Goal: Check status: Check status

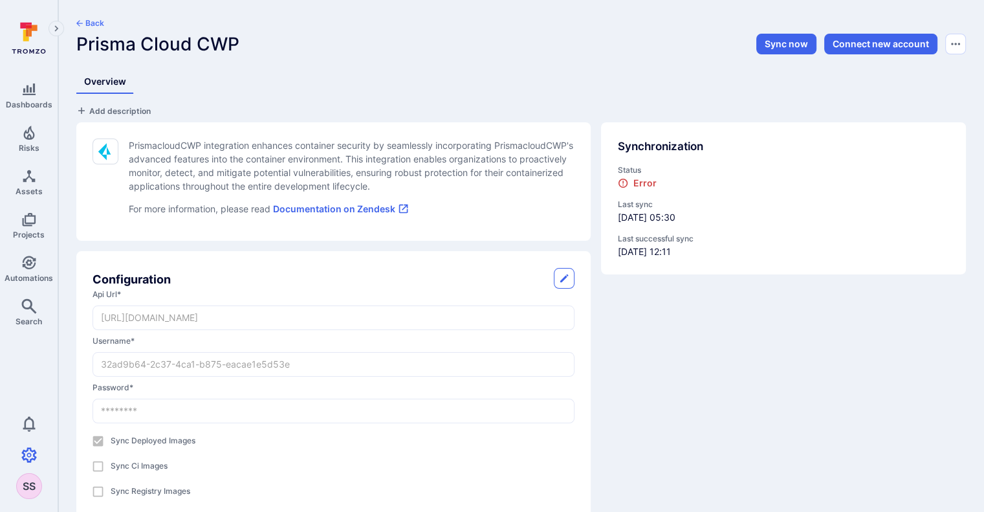
scroll to position [26, 0]
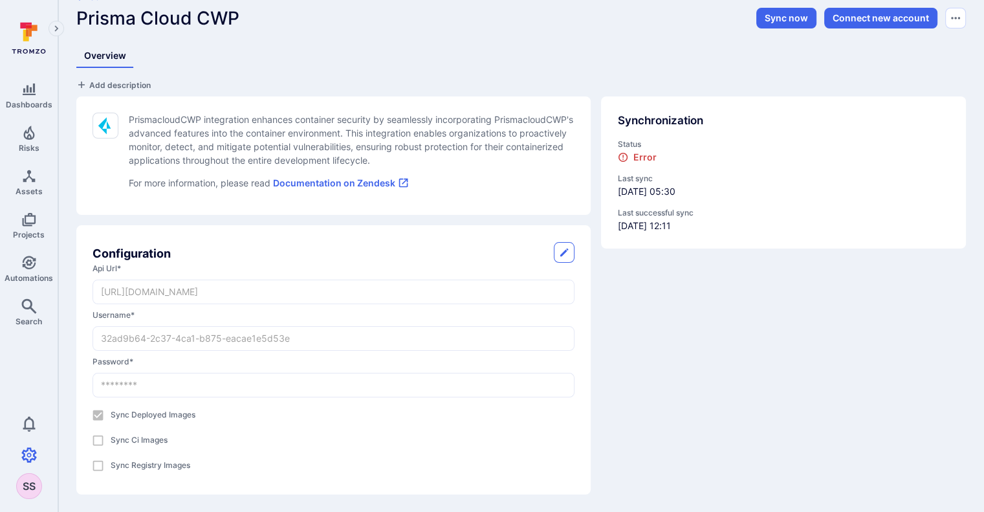
click at [422, 232] on div "Configuration api url * https://australia-southeast1.cloud.twistlock.com/anz-45…" at bounding box center [333, 359] width 514 height 269
click at [626, 157] on icon "status" at bounding box center [623, 157] width 9 height 9
click at [786, 21] on button "Sync now" at bounding box center [786, 18] width 60 height 21
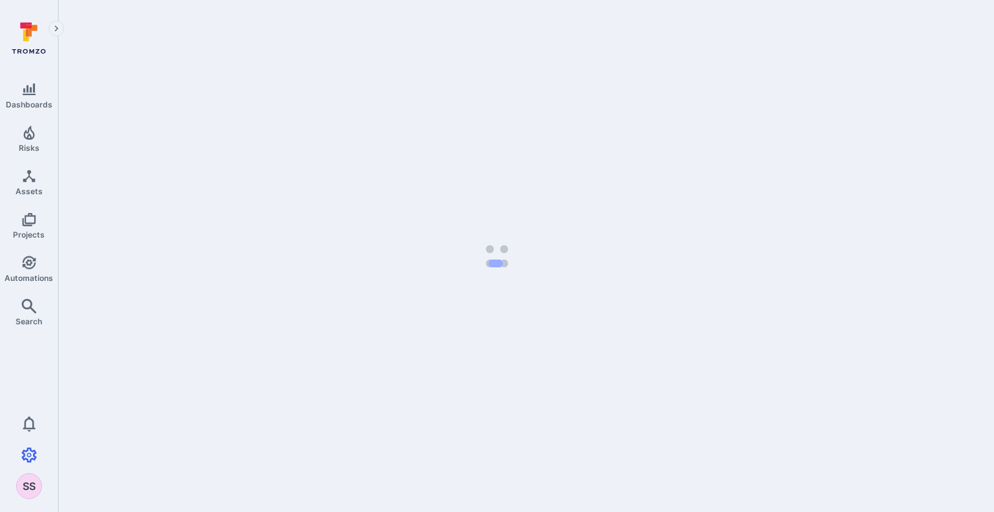
click at [787, 21] on div at bounding box center [526, 18] width 936 height 36
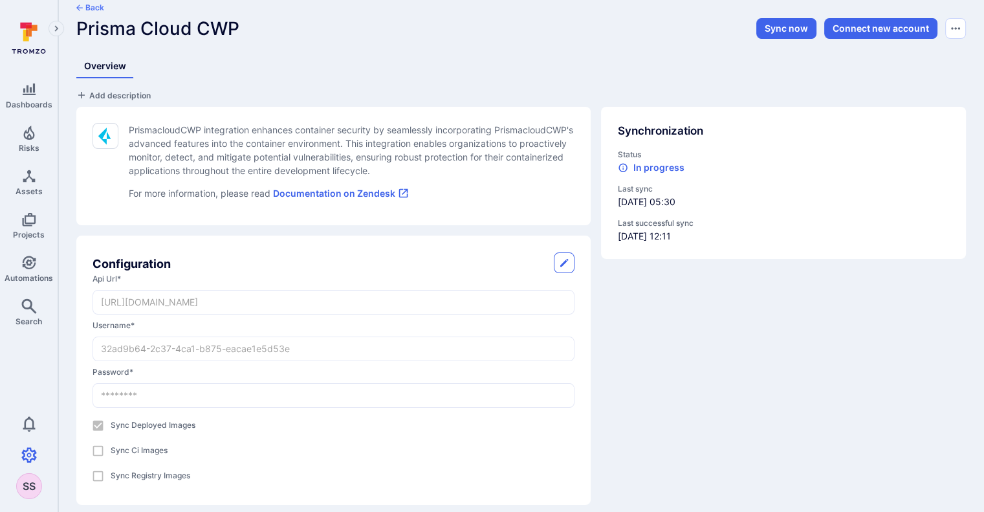
scroll to position [26, 0]
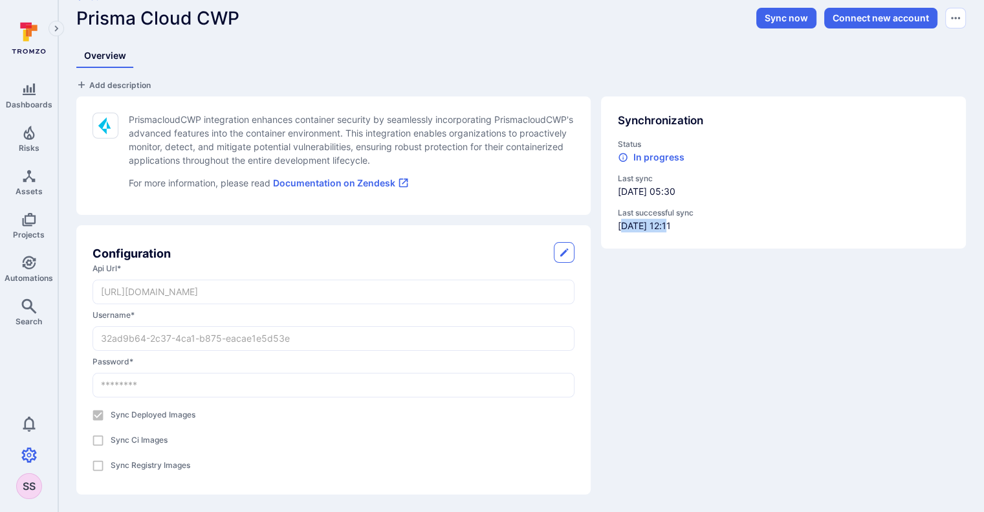
drag, startPoint x: 620, startPoint y: 226, endPoint x: 670, endPoint y: 228, distance: 49.2
click at [670, 228] on div "Last successful sync 2025/08/25 at 12:11" at bounding box center [784, 219] width 332 height 25
click at [671, 223] on div "Last successful sync 2025/08/25 at 12:11" at bounding box center [784, 219] width 332 height 25
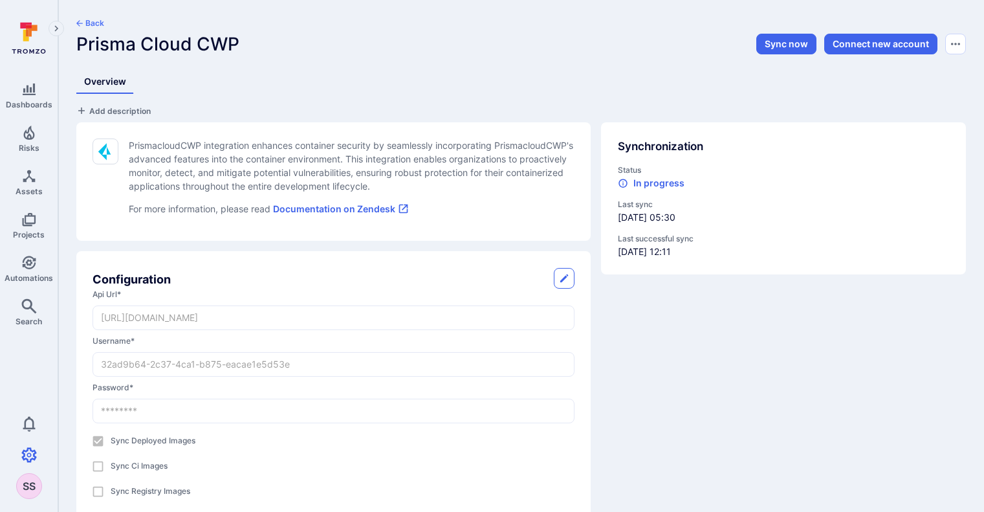
scroll to position [26, 0]
click at [628, 398] on div "Synchronization Status In progress Last sync 2025/09/03 at 05:30 Last successfu…" at bounding box center [778, 316] width 375 height 408
click at [622, 182] on icon "status" at bounding box center [623, 183] width 10 height 10
